Goal: Task Accomplishment & Management: Manage account settings

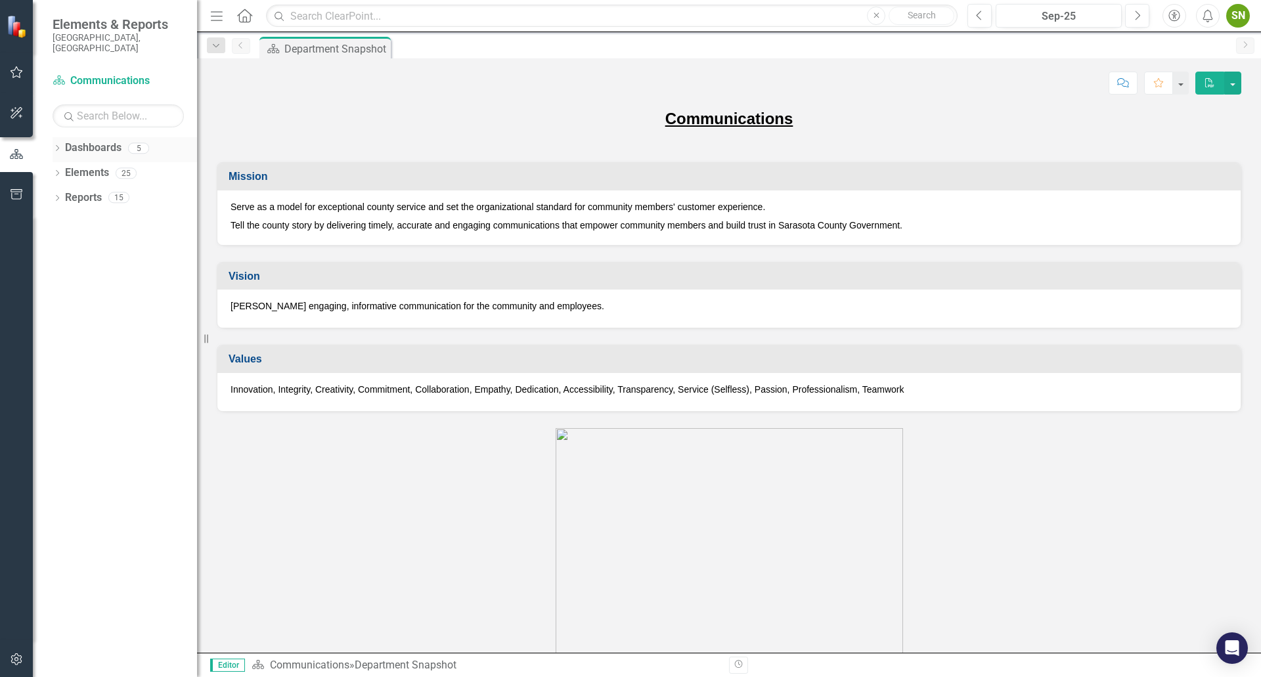
click at [59, 146] on icon "Dropdown" at bounding box center [57, 149] width 9 height 7
click at [86, 215] on link "Communications" at bounding box center [134, 222] width 125 height 15
click at [135, 215] on link "Communications" at bounding box center [134, 222] width 125 height 15
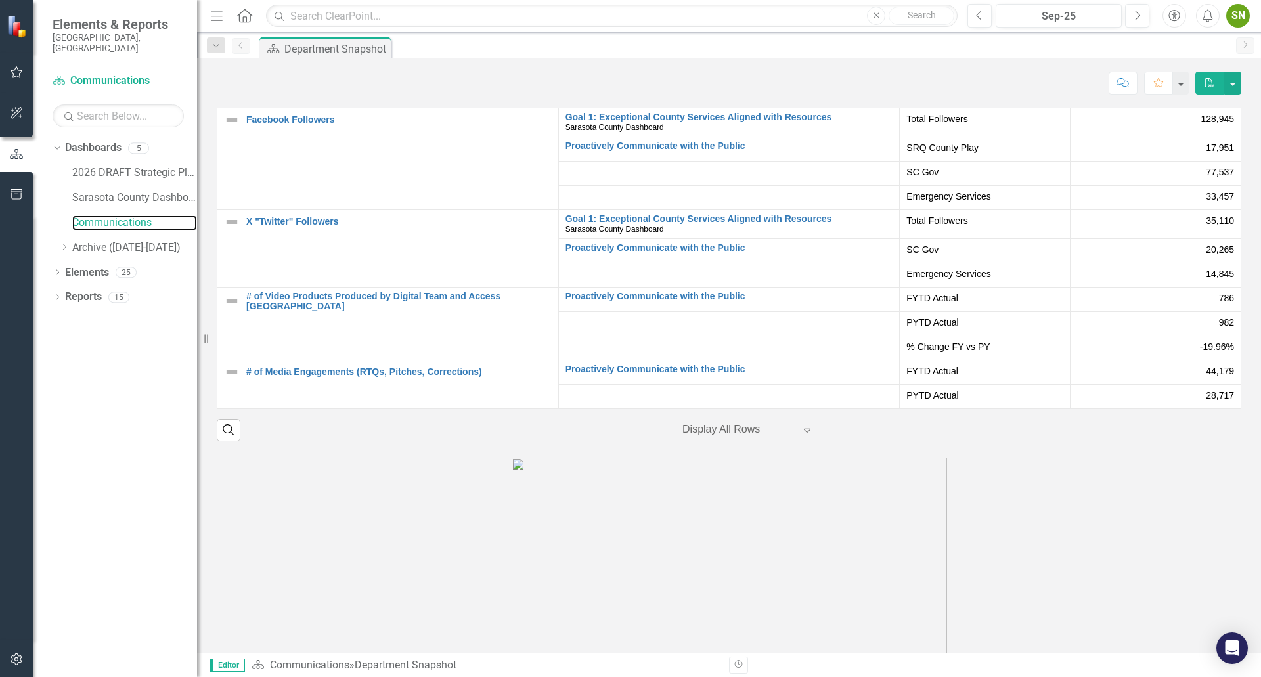
scroll to position [2824, 0]
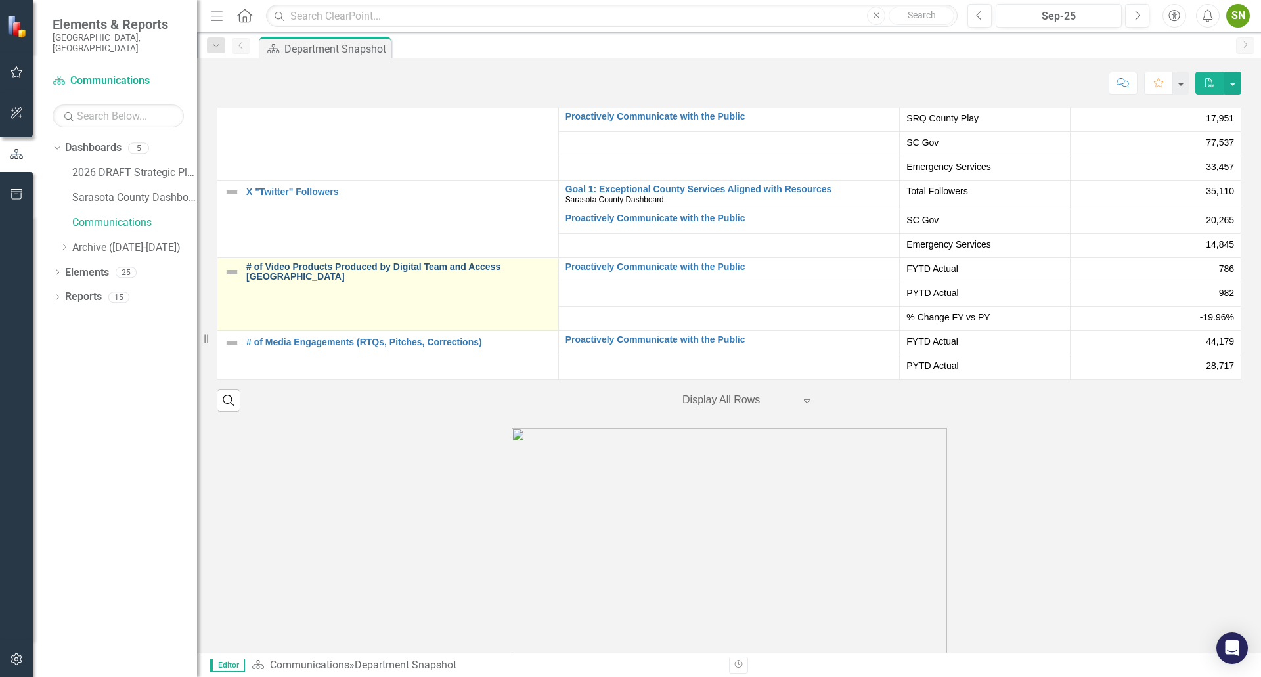
click at [363, 270] on link "# of Video Products Produced by Digital Team and Access [GEOGRAPHIC_DATA]" at bounding box center [398, 272] width 305 height 20
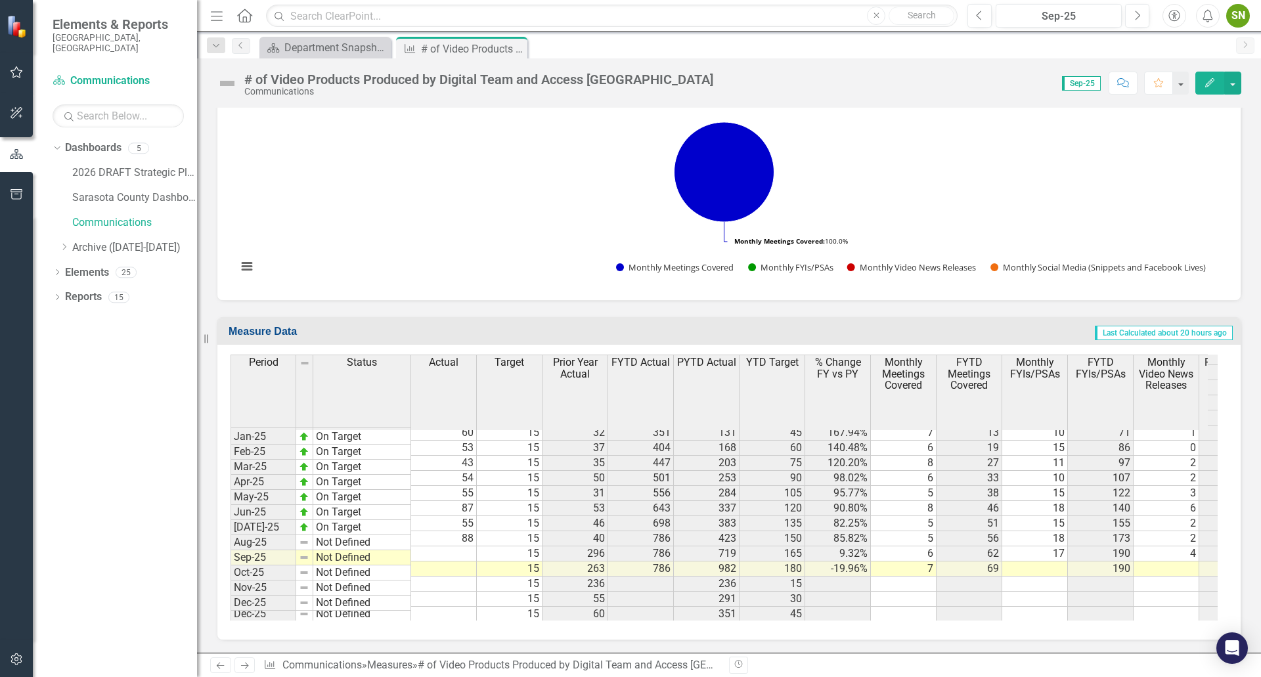
scroll to position [0, 188]
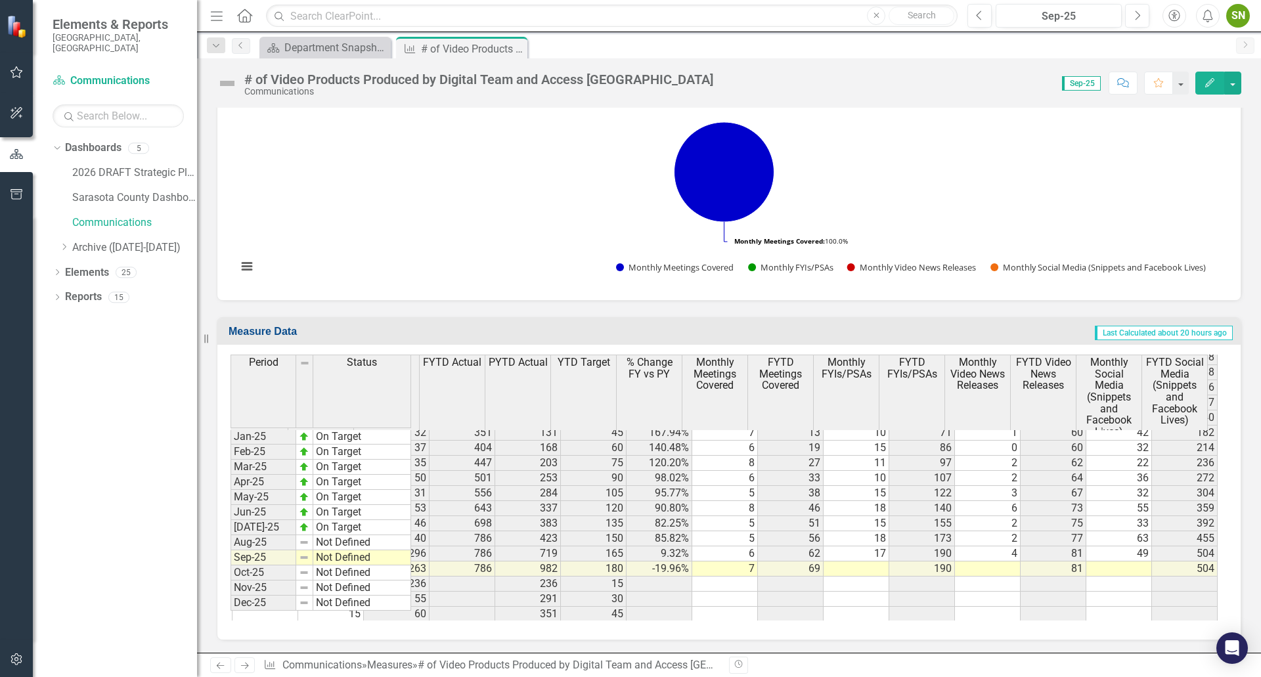
click at [869, 562] on td at bounding box center [857, 569] width 66 height 15
click at [869, 560] on textarea at bounding box center [846, 558] width 66 height 16
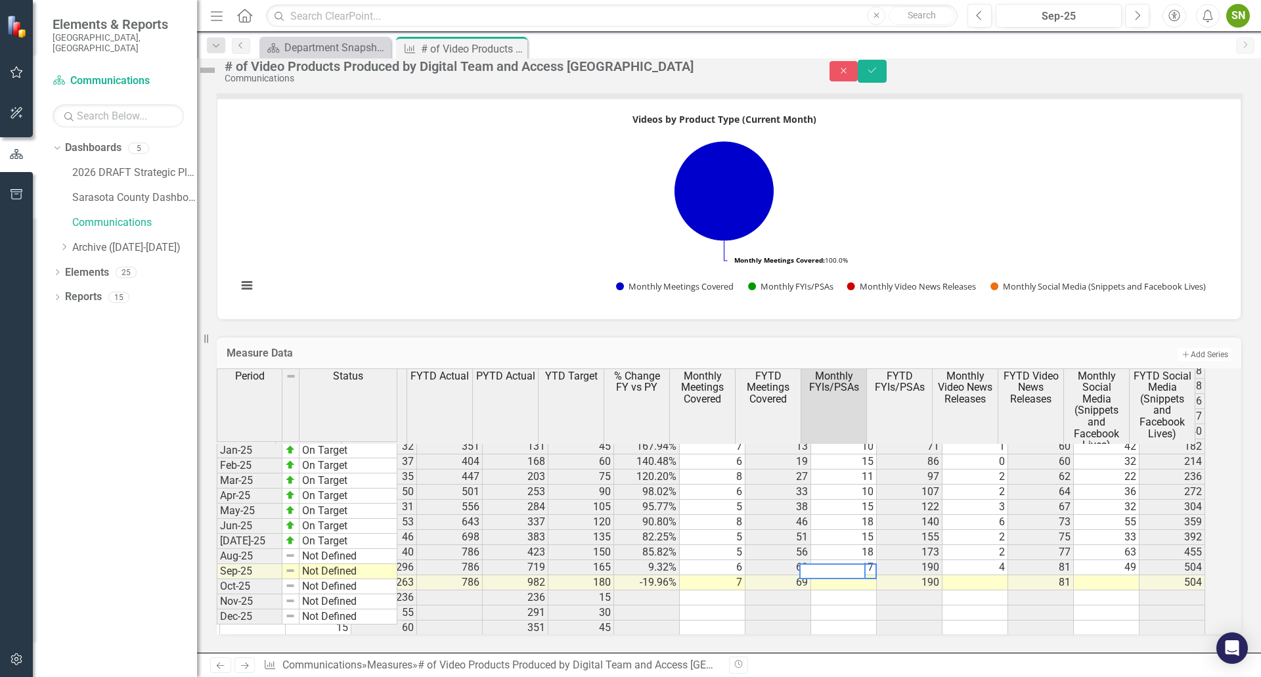
scroll to position [2039, 187]
type textarea "9"
click at [996, 575] on td at bounding box center [975, 582] width 66 height 15
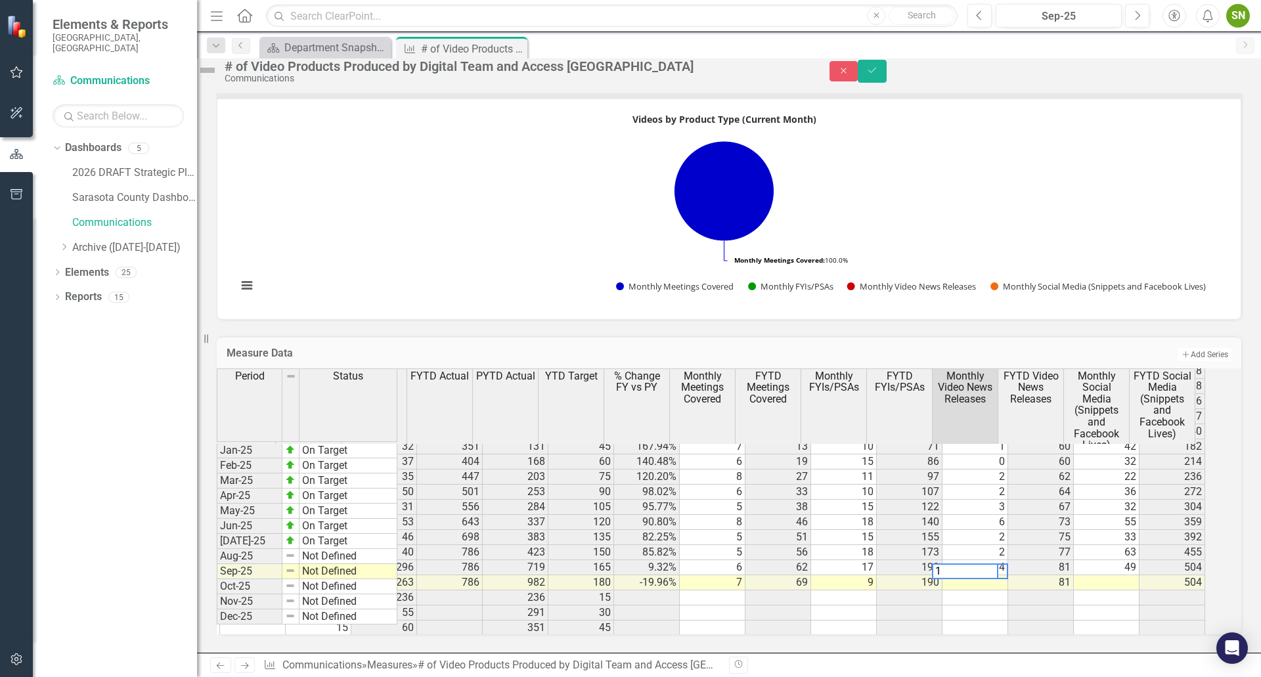
type textarea "1"
click at [39, 585] on div "Period Status Actual Target Prior Year Actual FYTD Actual PYTD Actual YTD Targe…" at bounding box center [39, 404] width 0 height 463
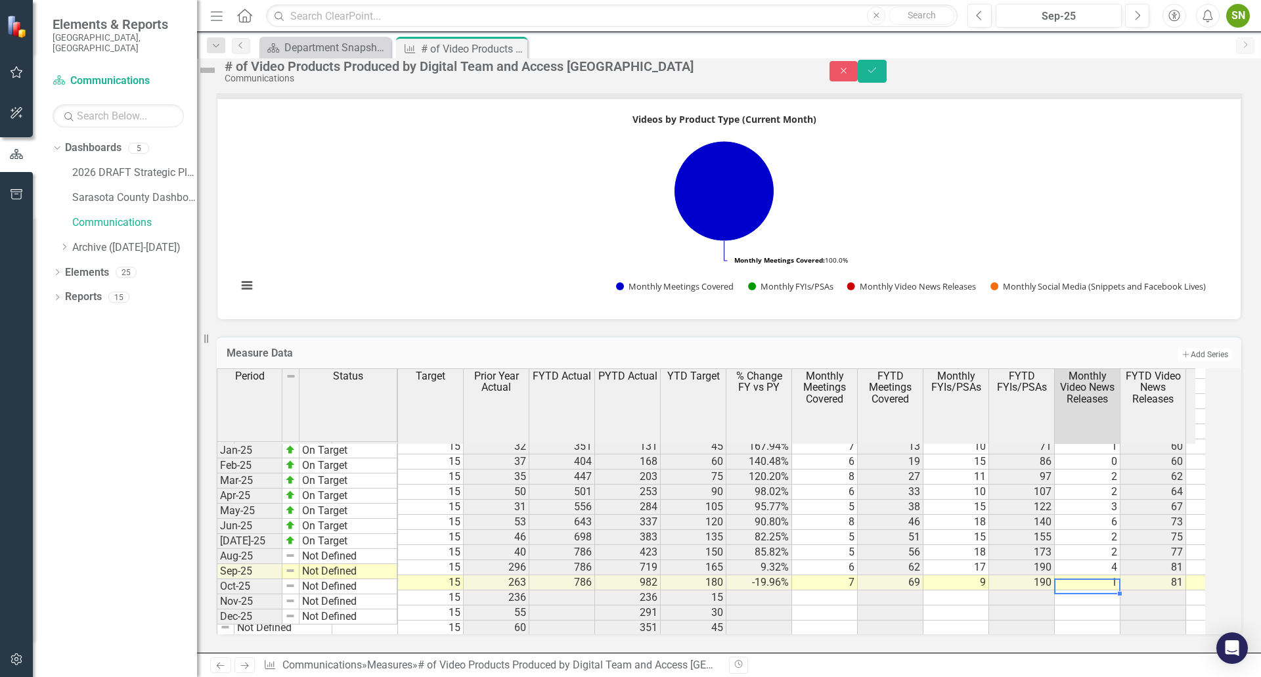
scroll to position [0, 0]
